Goal: Information Seeking & Learning: Learn about a topic

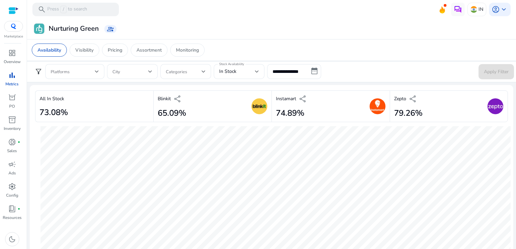
scroll to position [348, 0]
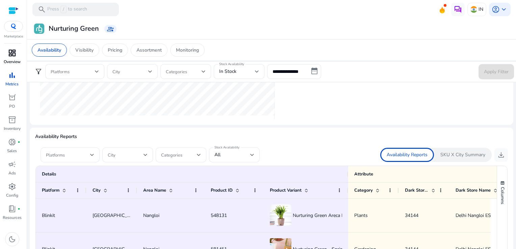
click at [11, 53] on span "dashboard" at bounding box center [12, 53] width 8 height 8
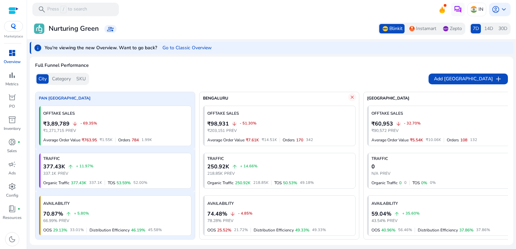
click at [69, 81] on span "Category" at bounding box center [61, 79] width 19 height 7
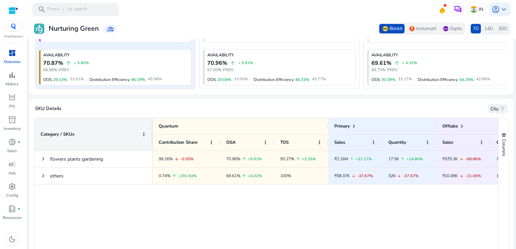
scroll to position [152, 0]
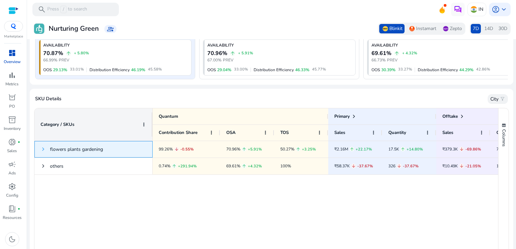
click at [43, 152] on span at bounding box center [43, 148] width 5 height 5
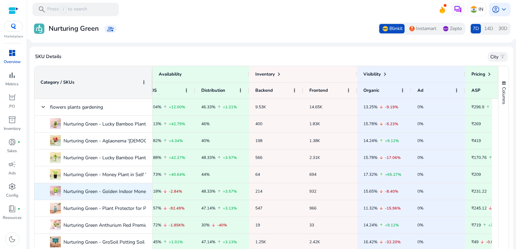
scroll to position [0, 417]
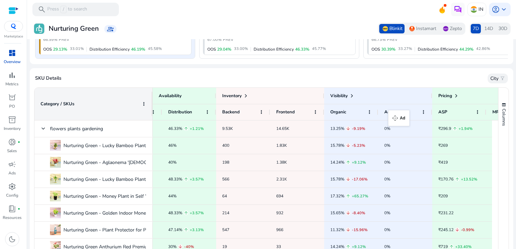
drag, startPoint x: 383, startPoint y: 115, endPoint x: 394, endPoint y: 114, distance: 10.5
click at [394, 114] on div "Ad" at bounding box center [405, 112] width 54 height 16
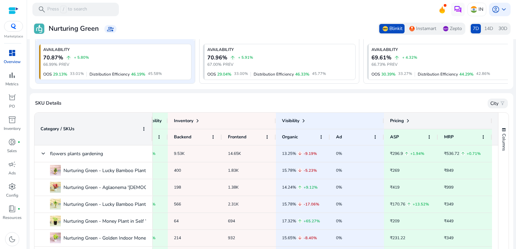
scroll to position [138, 0]
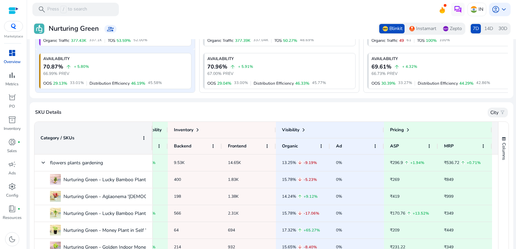
click at [409, 25] on div "Instamart" at bounding box center [422, 28] width 32 height 9
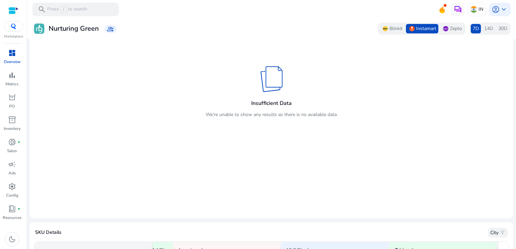
click at [444, 27] on img at bounding box center [445, 28] width 5 height 5
click at [389, 28] on span "Blinkit" at bounding box center [395, 28] width 13 height 7
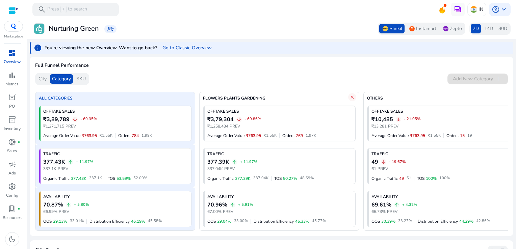
click at [78, 79] on span "SKU" at bounding box center [80, 79] width 9 height 7
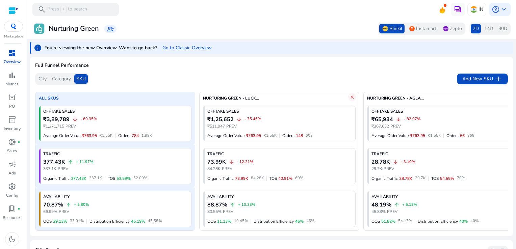
click at [45, 78] on span "City" at bounding box center [42, 79] width 8 height 7
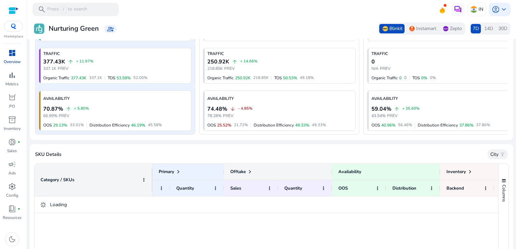
scroll to position [0, 206]
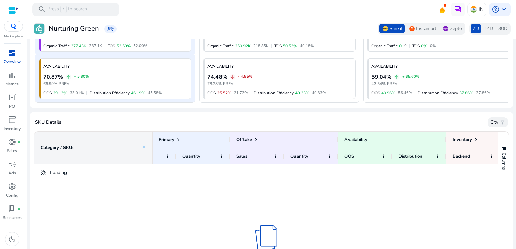
click at [142, 148] on span at bounding box center [143, 147] width 5 height 5
click at [152, 113] on div "Full Funnel Performance City Category SKU Add [GEOGRAPHIC_DATA] add PAN INDIA O…" at bounding box center [271, 128] width 483 height 416
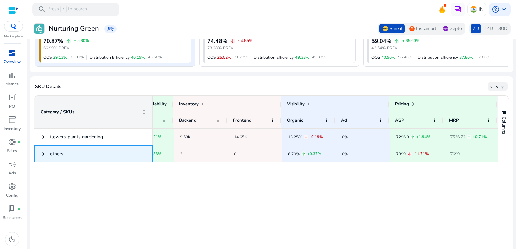
click at [42, 150] on span at bounding box center [43, 154] width 5 height 14
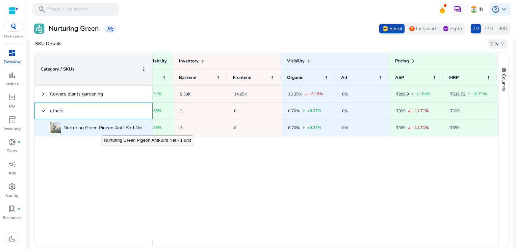
scroll to position [236, 0]
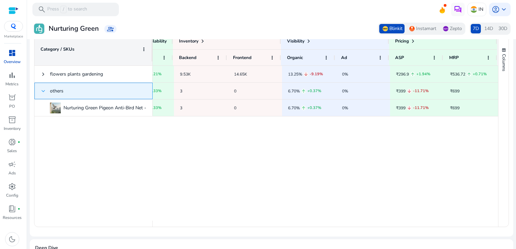
click at [45, 92] on span at bounding box center [43, 90] width 5 height 5
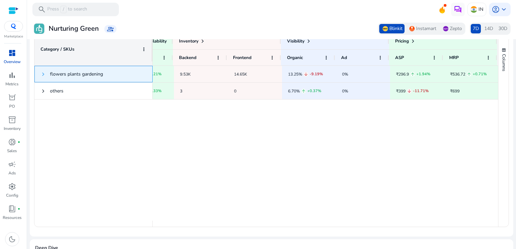
click at [44, 77] on span at bounding box center [43, 74] width 5 height 5
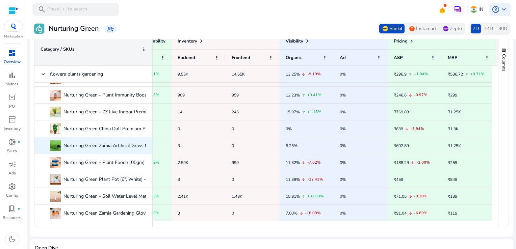
scroll to position [165, 0]
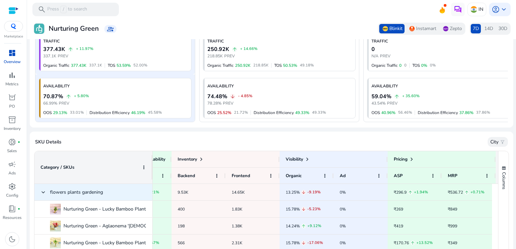
click at [44, 190] on span at bounding box center [43, 192] width 5 height 14
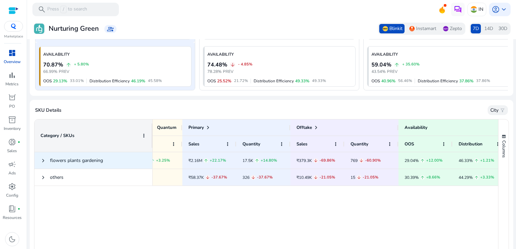
click at [50, 160] on span "flowers plants gardening" at bounding box center [76, 160] width 53 height 6
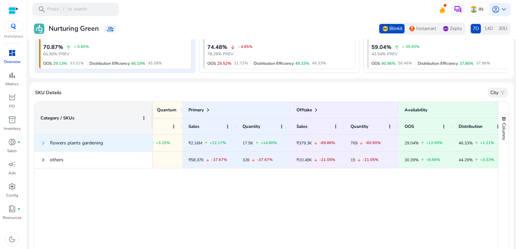
click at [44, 145] on span at bounding box center [43, 142] width 5 height 5
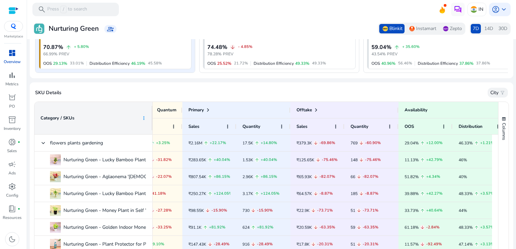
click at [143, 119] on span at bounding box center [143, 117] width 5 height 5
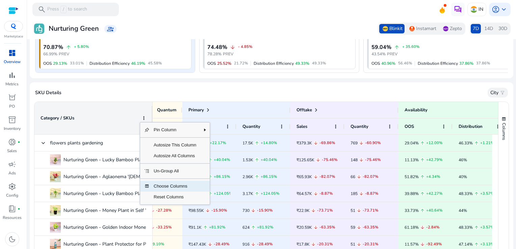
click at [180, 191] on span "Choose Columns" at bounding box center [175, 186] width 51 height 11
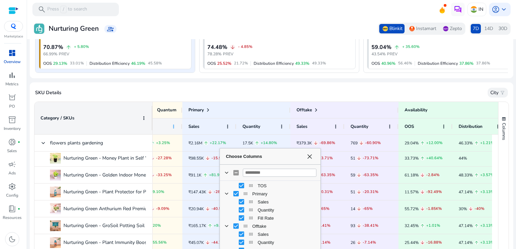
click at [172, 126] on span at bounding box center [173, 126] width 5 height 5
click at [144, 118] on span at bounding box center [143, 117] width 5 height 5
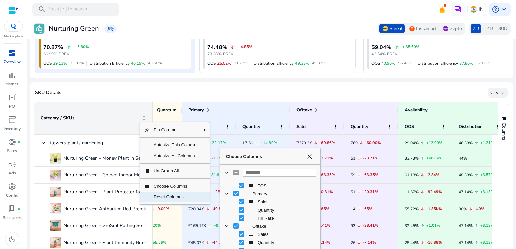
click at [186, 198] on span "Reset Columns" at bounding box center [175, 197] width 51 height 11
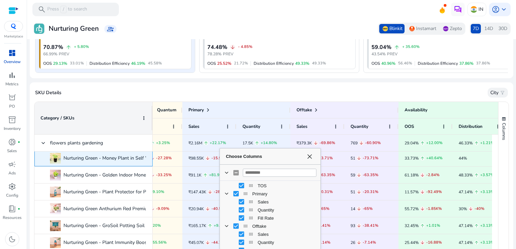
click at [70, 164] on span "Nurturing Green - Money Plant in Self Watering Pot (Black, 11.5cm x 11cm) - 1 u…" at bounding box center [151, 158] width 176 height 14
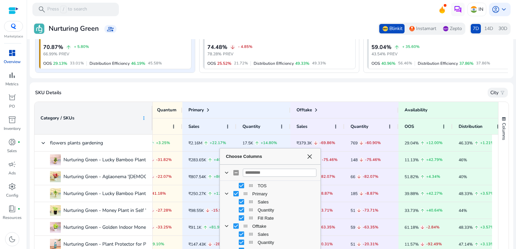
click at [142, 121] on span at bounding box center [143, 117] width 5 height 5
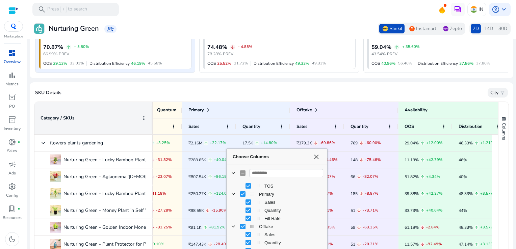
drag, startPoint x: 304, startPoint y: 158, endPoint x: 312, endPoint y: 158, distance: 7.8
click at [312, 158] on div "Choose Columns" at bounding box center [315, 156] width 11 height 5
click at [312, 158] on div "Choose Columns" at bounding box center [316, 156] width 11 height 5
click at [319, 158] on span "Choose Columns" at bounding box center [317, 156] width 5 height 5
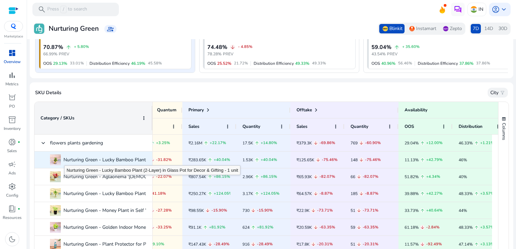
click at [64, 161] on span "Nurturing Green - Lucky Bamboo Plant (2-Layer) in Glass Pot for Decor & Gifting…" at bounding box center [157, 160] width 188 height 14
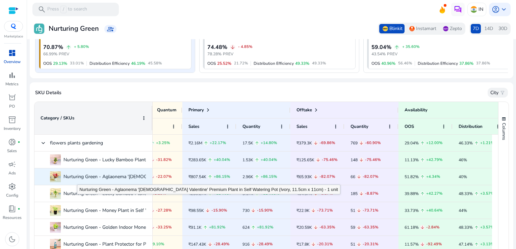
click at [77, 180] on span "Nurturing Green - Aglaonema '[DEMOGRAPHIC_DATA] Valentine' Premium Plant in Sel…" at bounding box center [203, 177] width 281 height 14
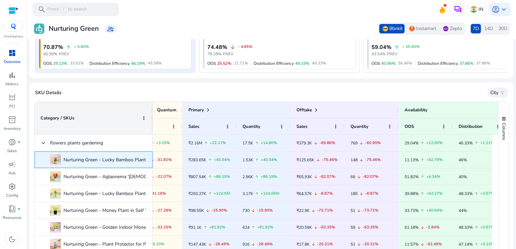
click at [100, 161] on span "Nurturing Green - Lucky Bamboo Plant (2-Layer) in Glass Pot for Decor & Gifting…" at bounding box center [157, 160] width 188 height 14
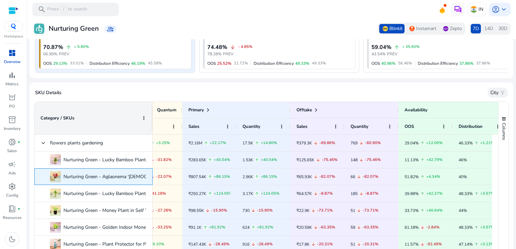
click at [103, 175] on span "Nurturing Green - Aglaonema '[DEMOGRAPHIC_DATA] Valentine' Premium Plant in Sel…" at bounding box center [203, 177] width 281 height 14
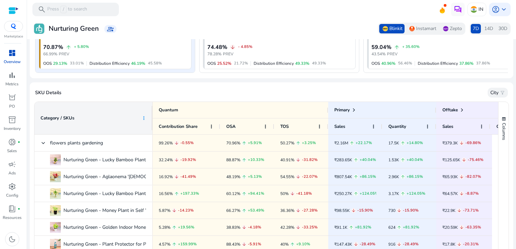
click at [146, 120] on span at bounding box center [143, 117] width 5 height 5
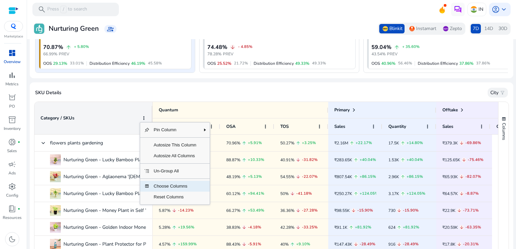
click at [174, 191] on span "Choose Columns" at bounding box center [175, 186] width 51 height 11
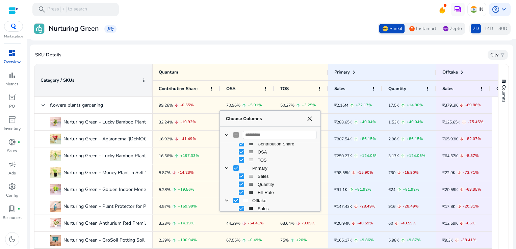
click at [206, 50] on mat-card "SKU Details City filter_alt Press ALT DOWN to open column menu Category Drag he…" at bounding box center [271, 156] width 483 height 223
click at [143, 82] on span at bounding box center [143, 80] width 5 height 5
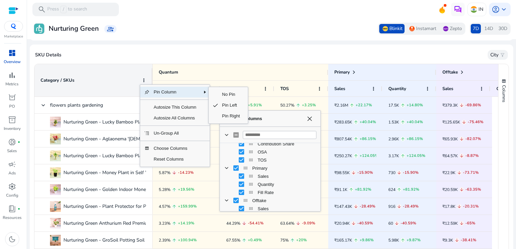
click at [175, 95] on span "Pin Column" at bounding box center [175, 92] width 51 height 11
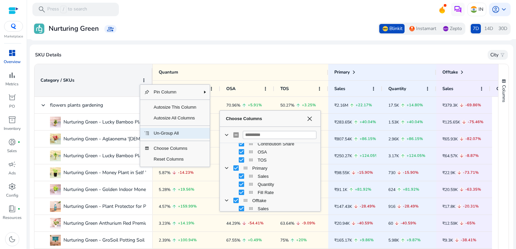
click at [172, 139] on span "Un-Group All" at bounding box center [175, 133] width 51 height 11
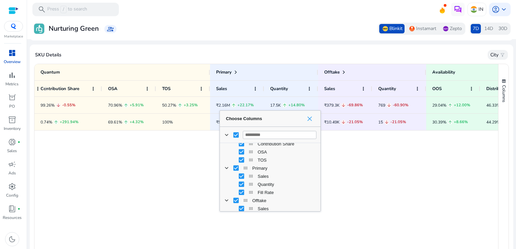
click at [309, 118] on span "Choose Columns" at bounding box center [309, 118] width 5 height 5
